Goal: Information Seeking & Learning: Learn about a topic

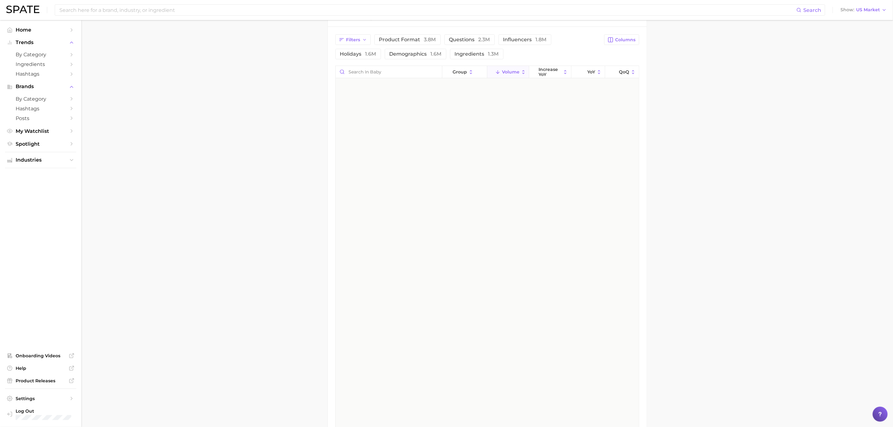
scroll to position [3375, 0]
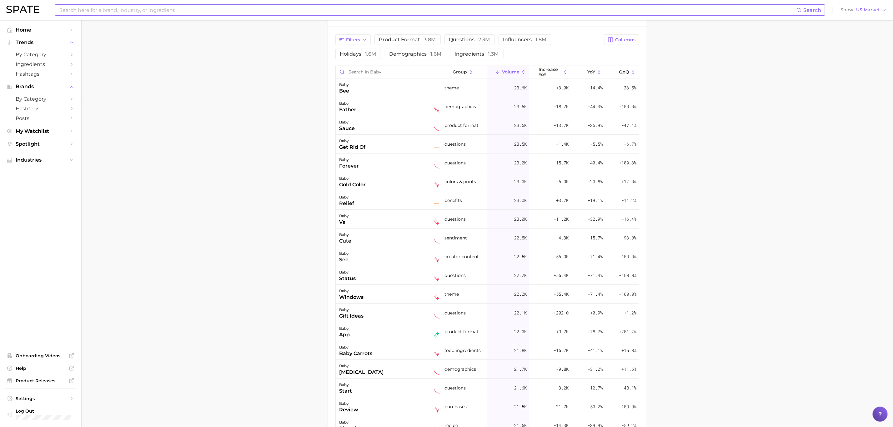
click at [153, 13] on input at bounding box center [427, 10] width 737 height 11
type input "coconut oil"
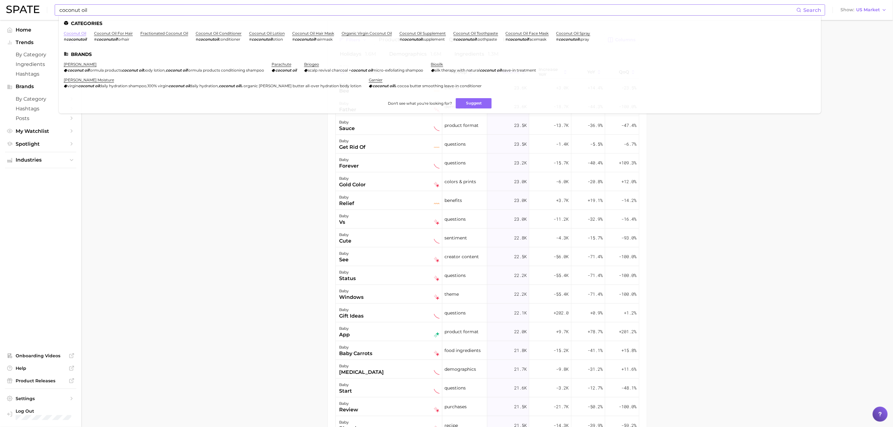
click at [78, 33] on link "coconut oil" at bounding box center [75, 33] width 22 height 5
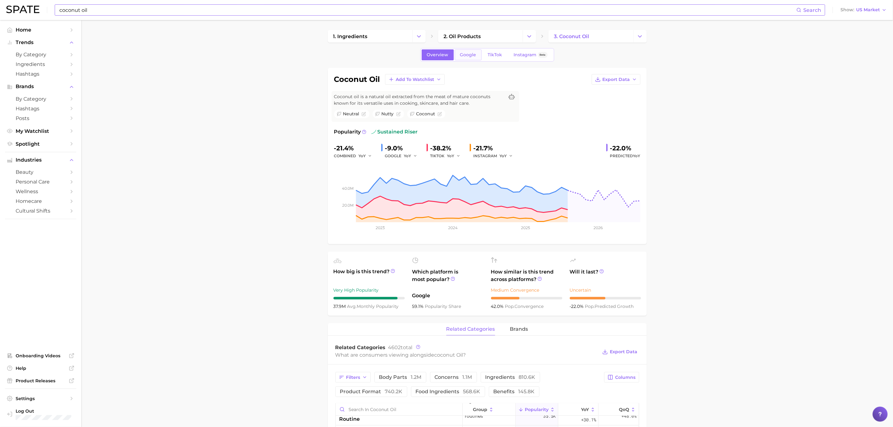
click at [473, 53] on span "Google" at bounding box center [468, 54] width 16 height 5
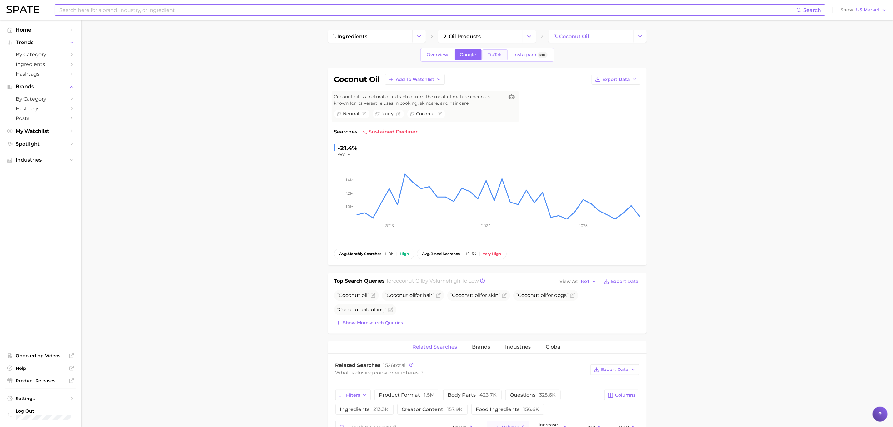
click at [500, 53] on span "TikTok" at bounding box center [495, 54] width 14 height 5
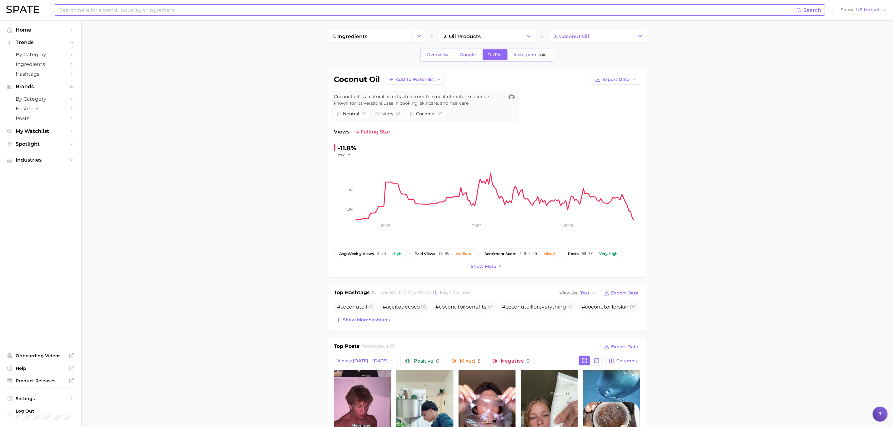
click at [186, 6] on input at bounding box center [427, 10] width 737 height 11
type input "[MEDICAL_DATA]"
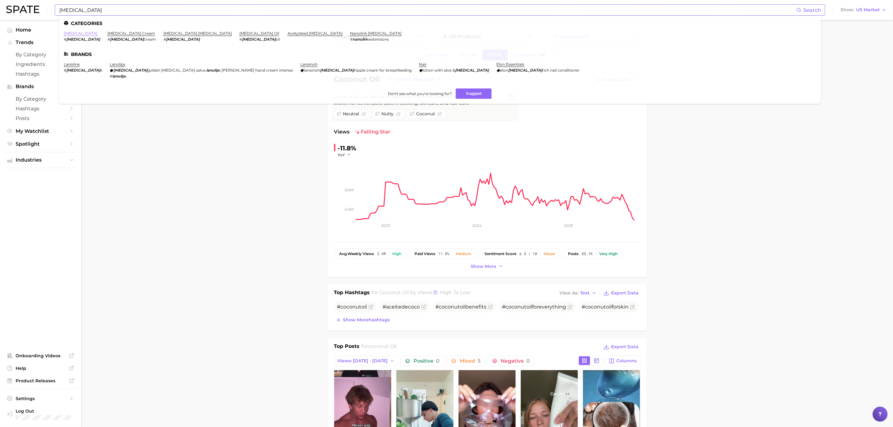
click at [76, 36] on link "[MEDICAL_DATA]" at bounding box center [81, 33] width 34 height 5
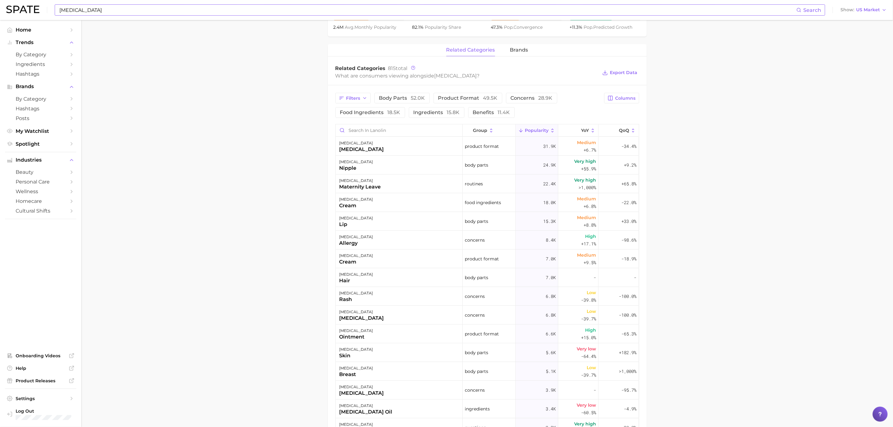
scroll to position [242, 0]
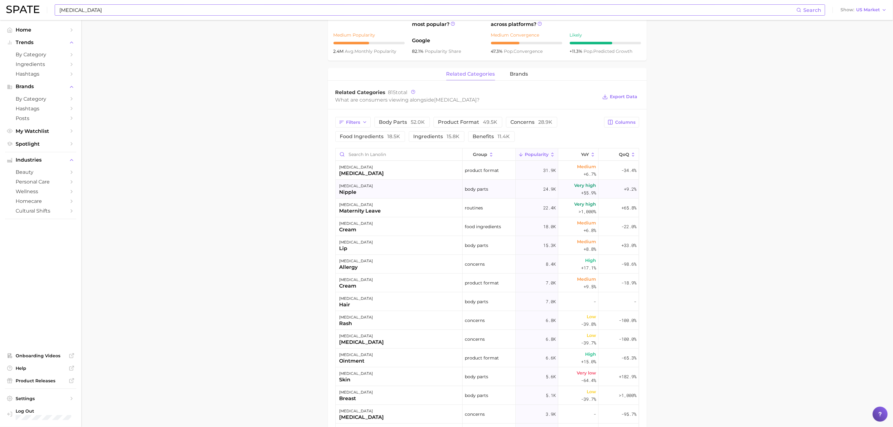
click at [357, 192] on div "[MEDICAL_DATA] nipple" at bounding box center [399, 189] width 127 height 19
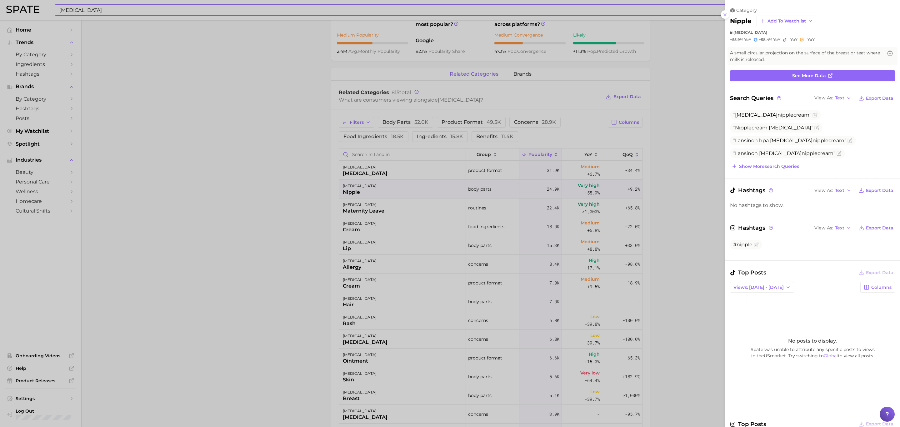
click at [801, 163] on span "Motherlove nipple cream vs [MEDICAL_DATA]" at bounding box center [790, 166] width 115 height 6
click at [287, 69] on div at bounding box center [450, 213] width 900 height 427
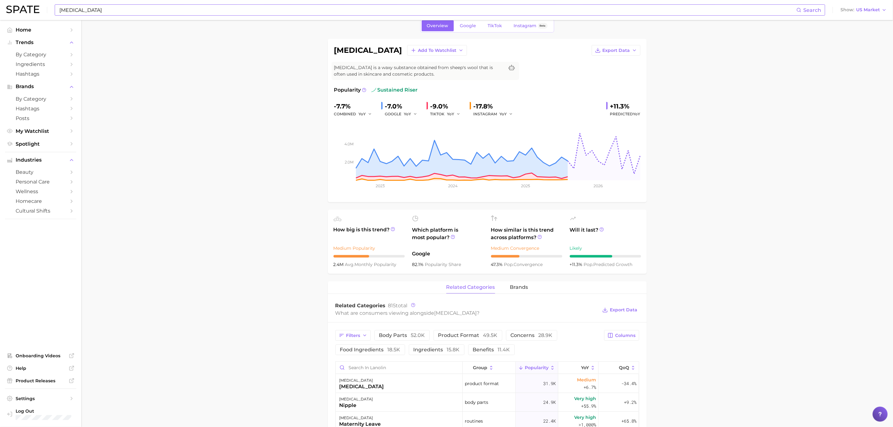
scroll to position [0, 0]
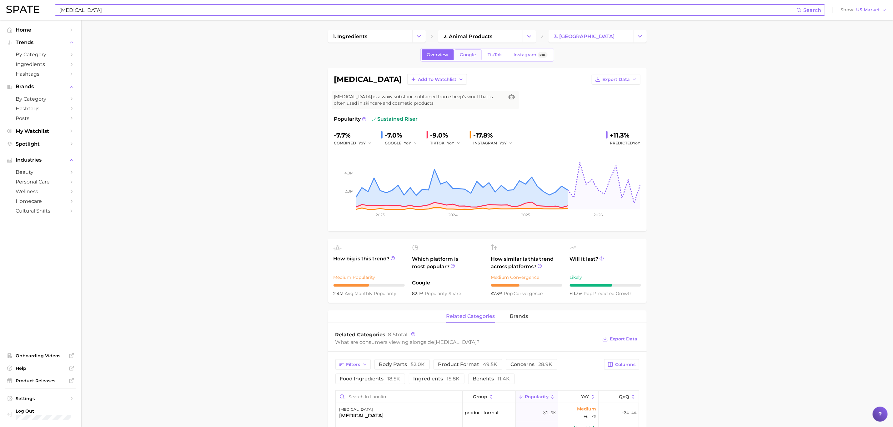
click at [467, 49] on link "Google" at bounding box center [468, 54] width 27 height 11
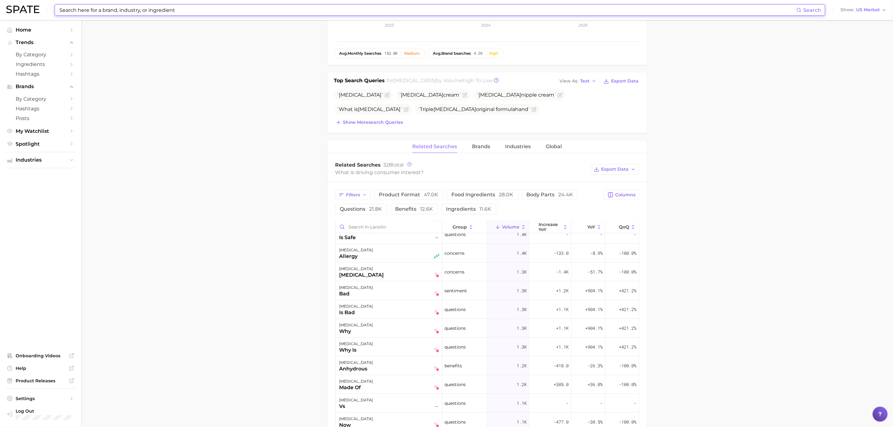
scroll to position [422, 0]
click at [369, 287] on div "[MEDICAL_DATA] bad" at bounding box center [389, 290] width 100 height 14
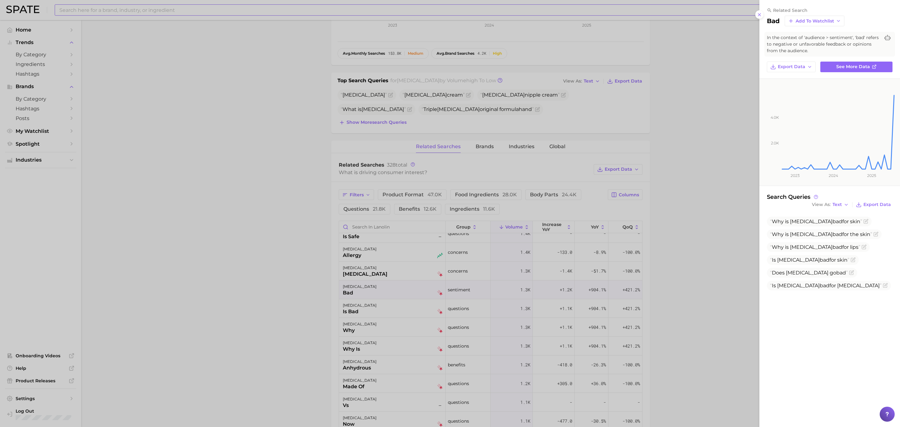
click at [477, 305] on div at bounding box center [450, 213] width 900 height 427
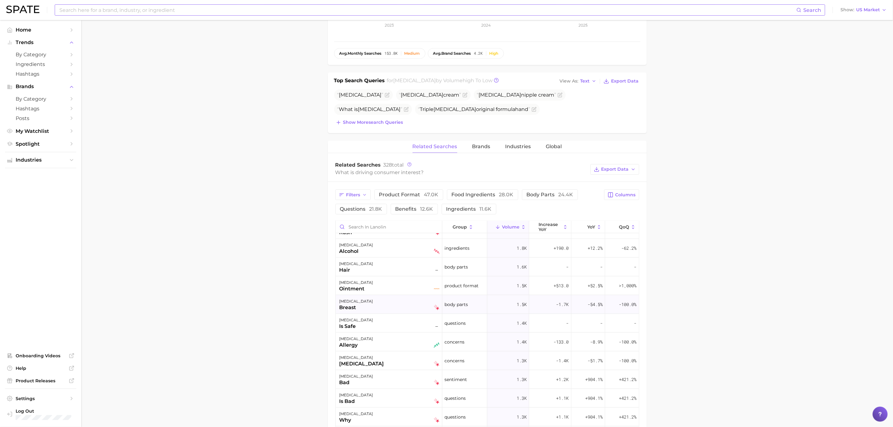
scroll to position [328, 0]
click at [376, 324] on div "[MEDICAL_DATA] is safe –" at bounding box center [389, 327] width 100 height 14
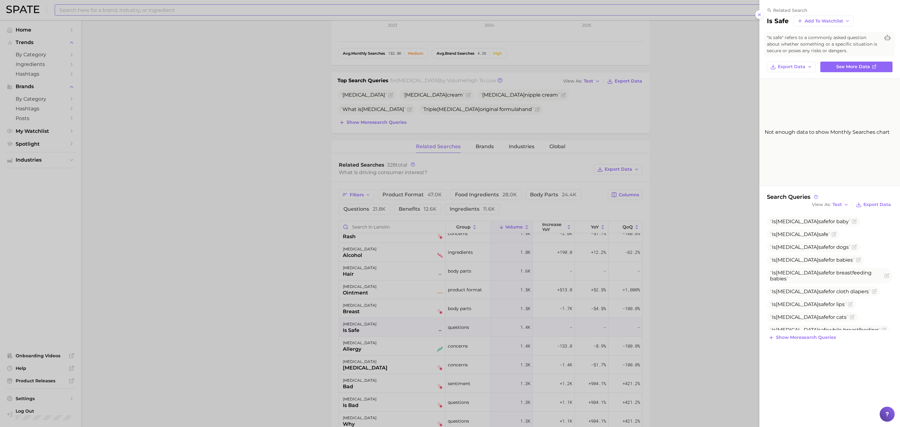
click at [304, 304] on div at bounding box center [450, 213] width 900 height 427
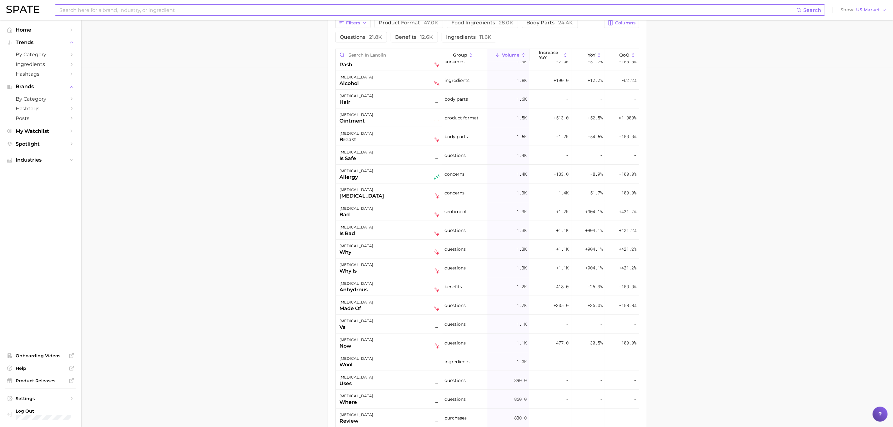
scroll to position [375, 0]
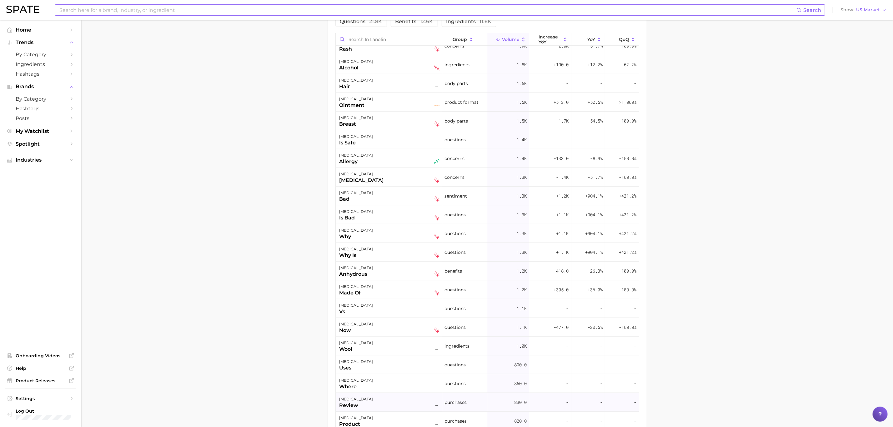
click at [364, 407] on div "[MEDICAL_DATA] review –" at bounding box center [389, 402] width 100 height 14
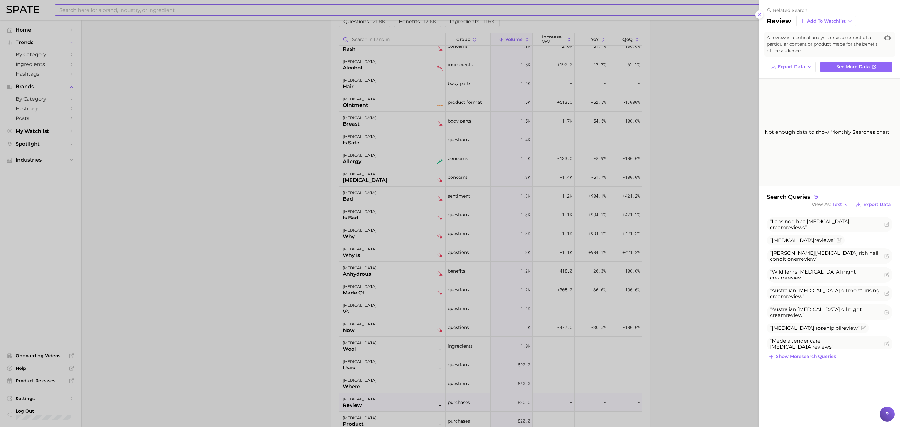
click at [276, 313] on div at bounding box center [450, 213] width 900 height 427
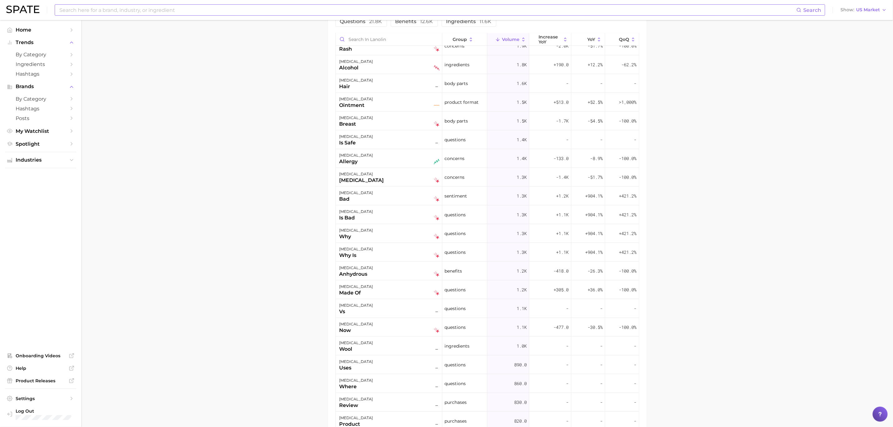
click at [149, 9] on input at bounding box center [427, 10] width 737 height 11
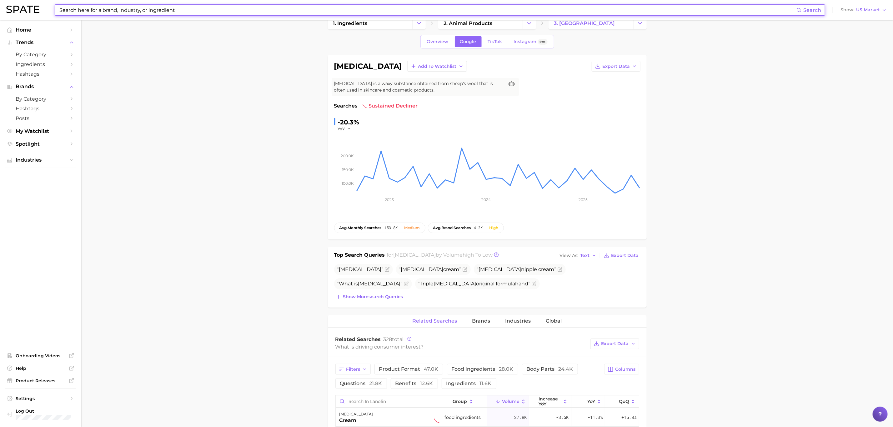
scroll to position [0, 0]
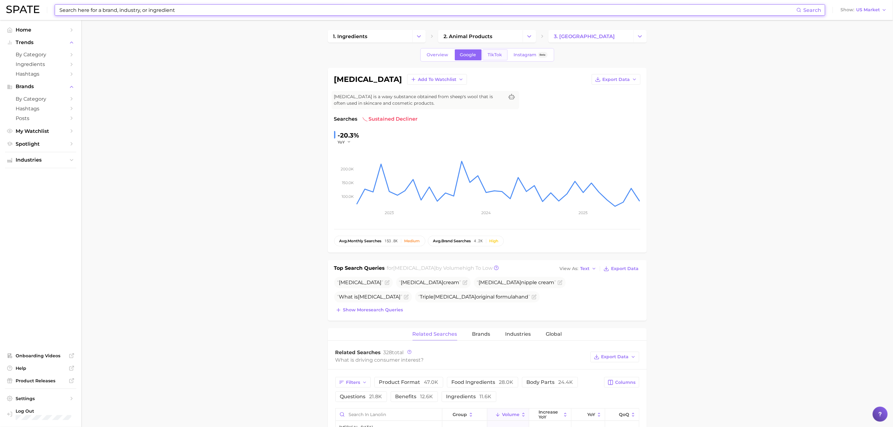
click at [498, 51] on link "TikTok" at bounding box center [494, 54] width 25 height 11
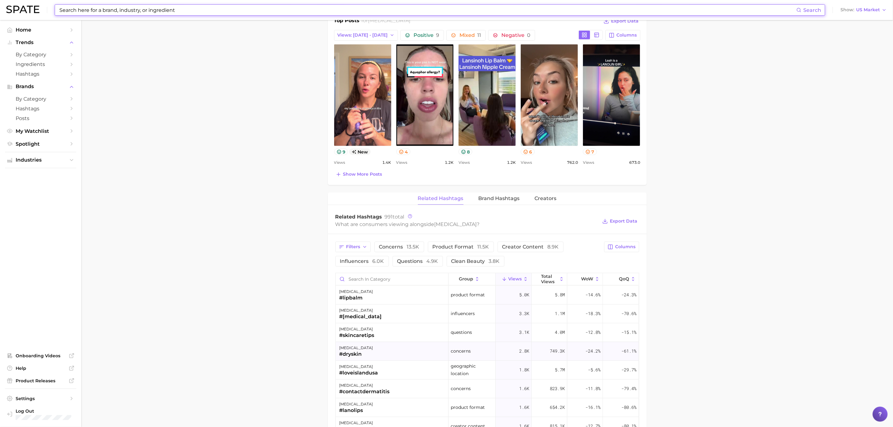
scroll to position [328, 0]
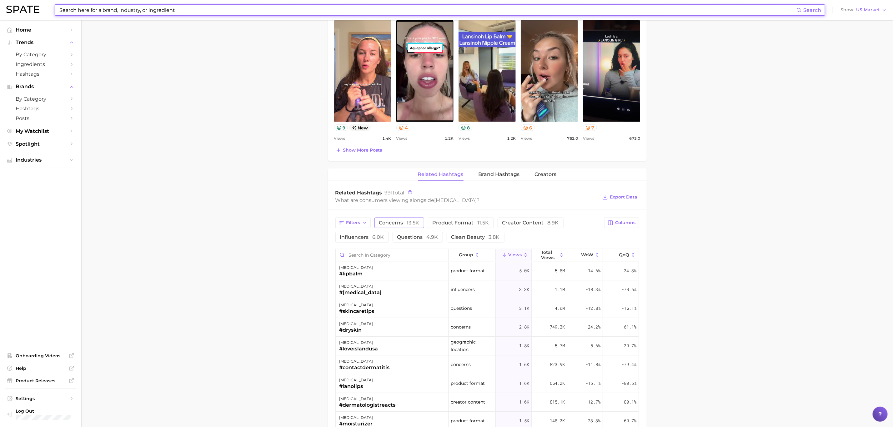
click at [398, 225] on span "concerns 13.5k" at bounding box center [399, 222] width 40 height 5
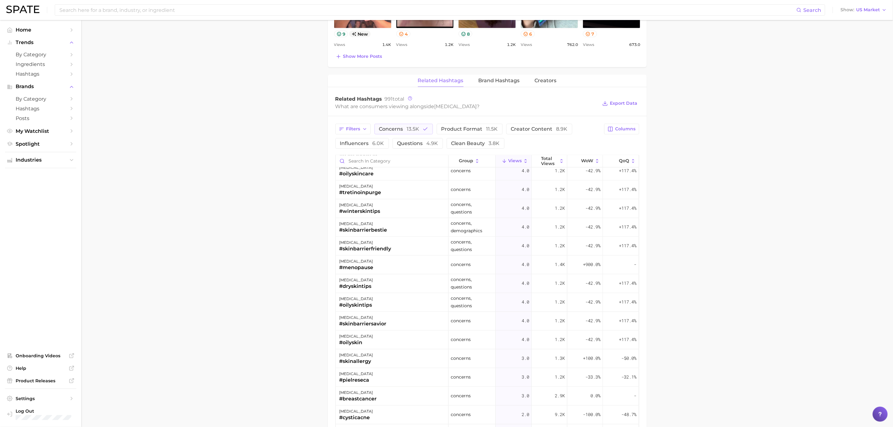
scroll to position [891, 0]
click at [477, 131] on span "product format 11.5k" at bounding box center [469, 129] width 57 height 5
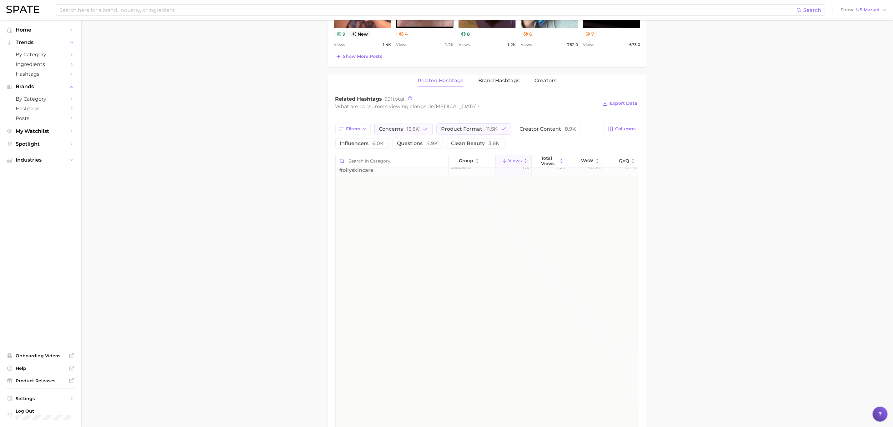
scroll to position [0, 0]
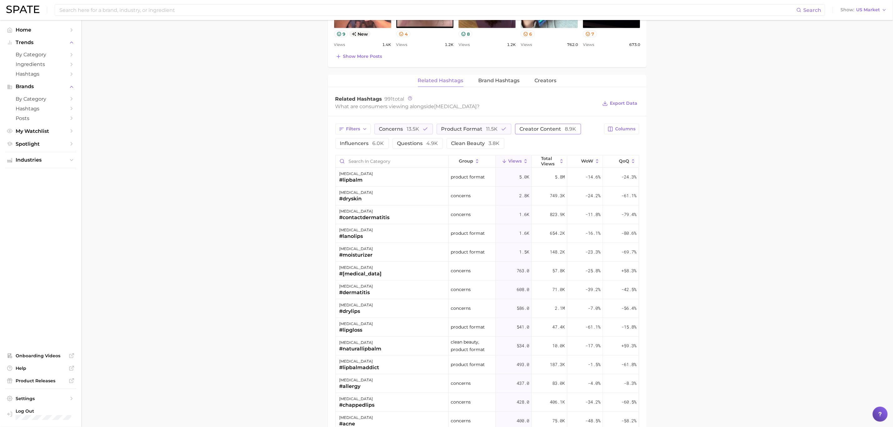
click at [526, 131] on span "creator content 8.9k" at bounding box center [548, 129] width 57 height 5
click at [508, 131] on button "product format 11.5k" at bounding box center [474, 129] width 75 height 11
click at [418, 128] on span "13.5k" at bounding box center [413, 129] width 12 height 6
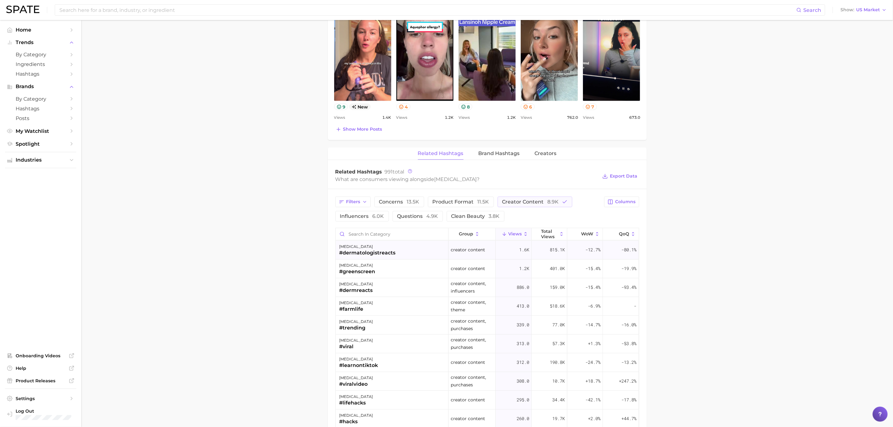
scroll to position [187, 0]
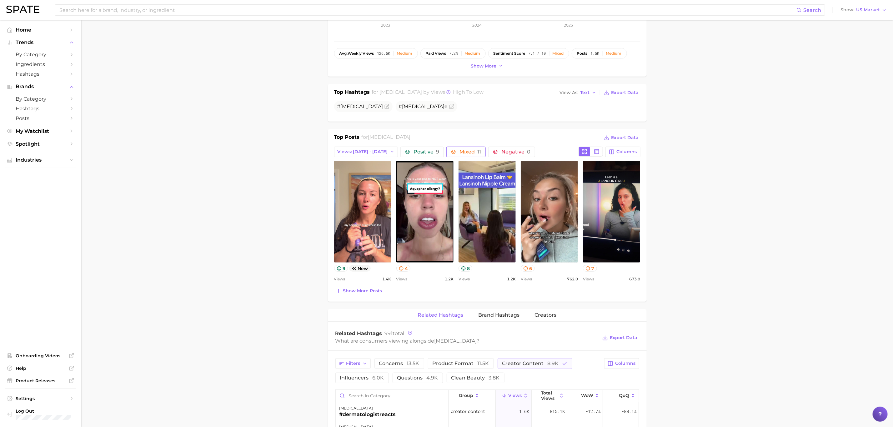
click at [451, 152] on icon "button" at bounding box center [453, 151] width 5 height 5
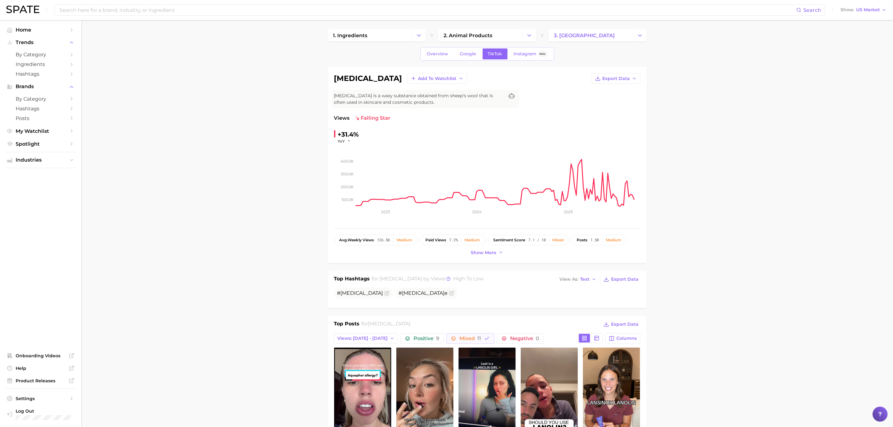
scroll to position [0, 0]
click at [151, 11] on input at bounding box center [427, 10] width 737 height 11
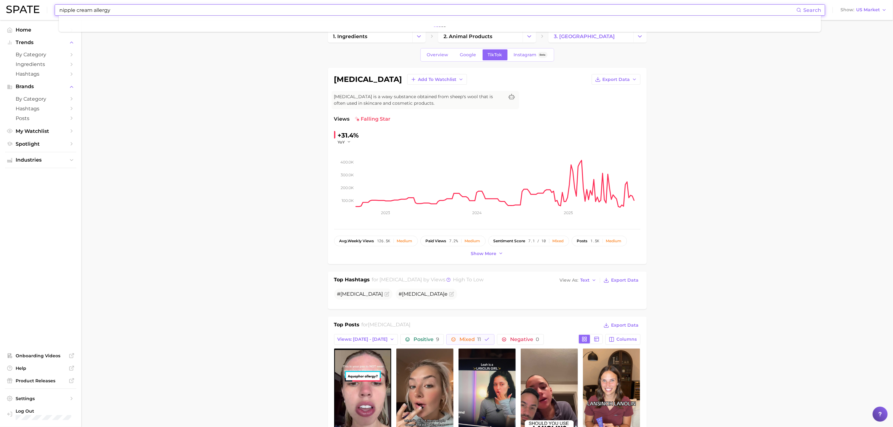
type input "nipple cream allergy"
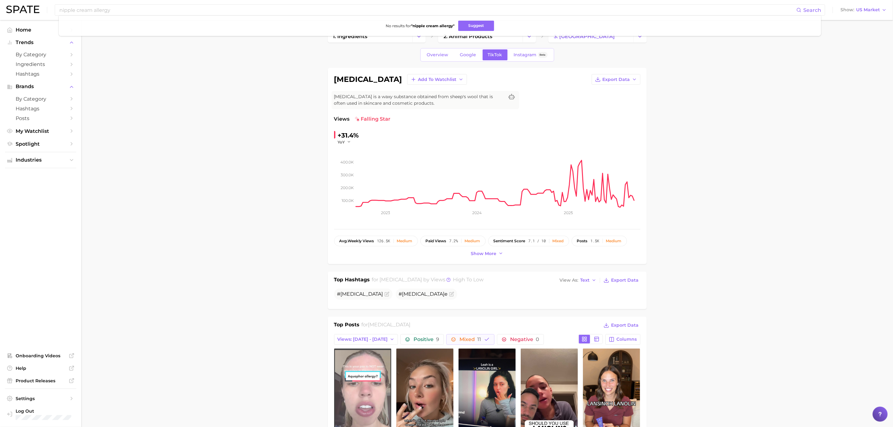
click at [382, 380] on link "view post on TikTok" at bounding box center [362, 399] width 57 height 102
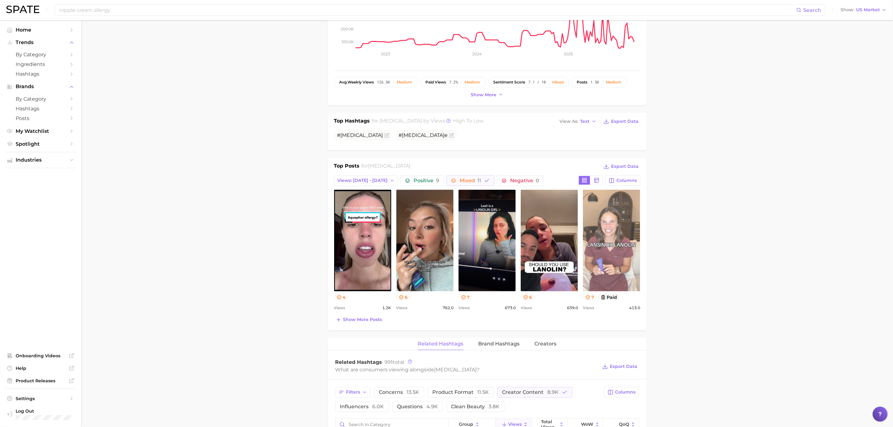
scroll to position [234, 0]
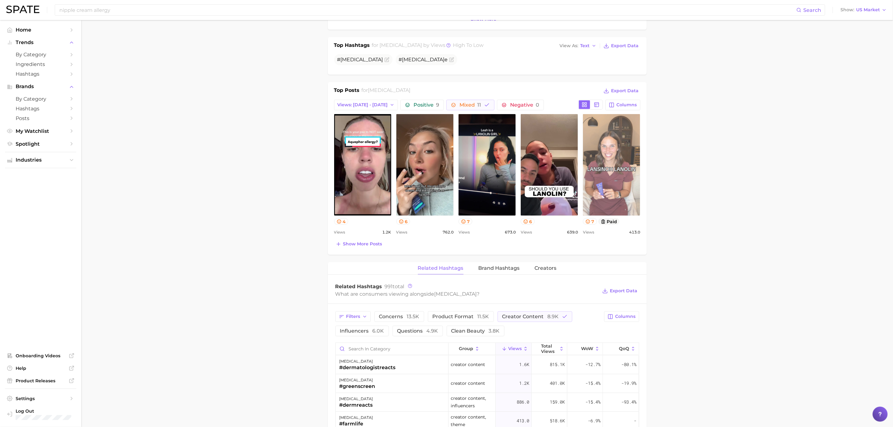
click at [607, 179] on link "view post on TikTok" at bounding box center [611, 165] width 57 height 102
